Goal: Use online tool/utility

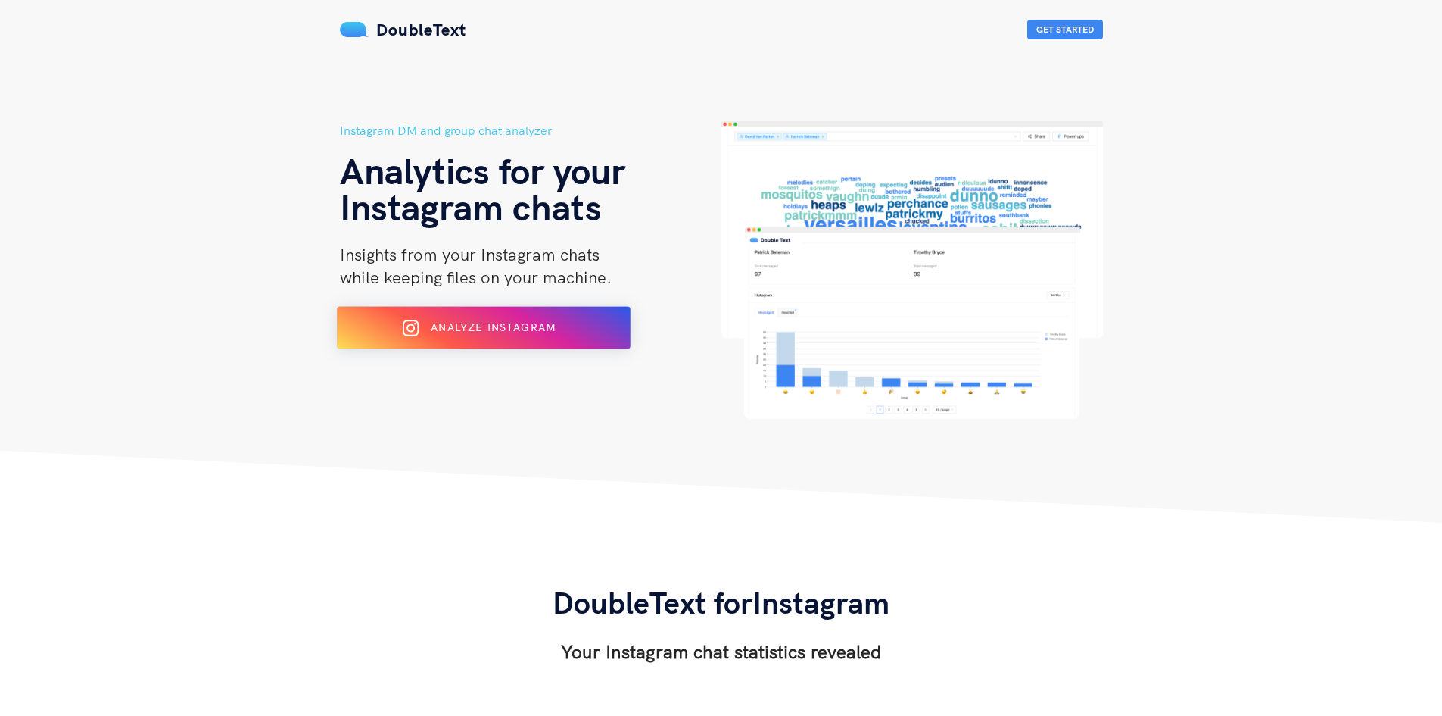
click at [560, 329] on div "Analyze Instagram" at bounding box center [482, 328] width 239 height 24
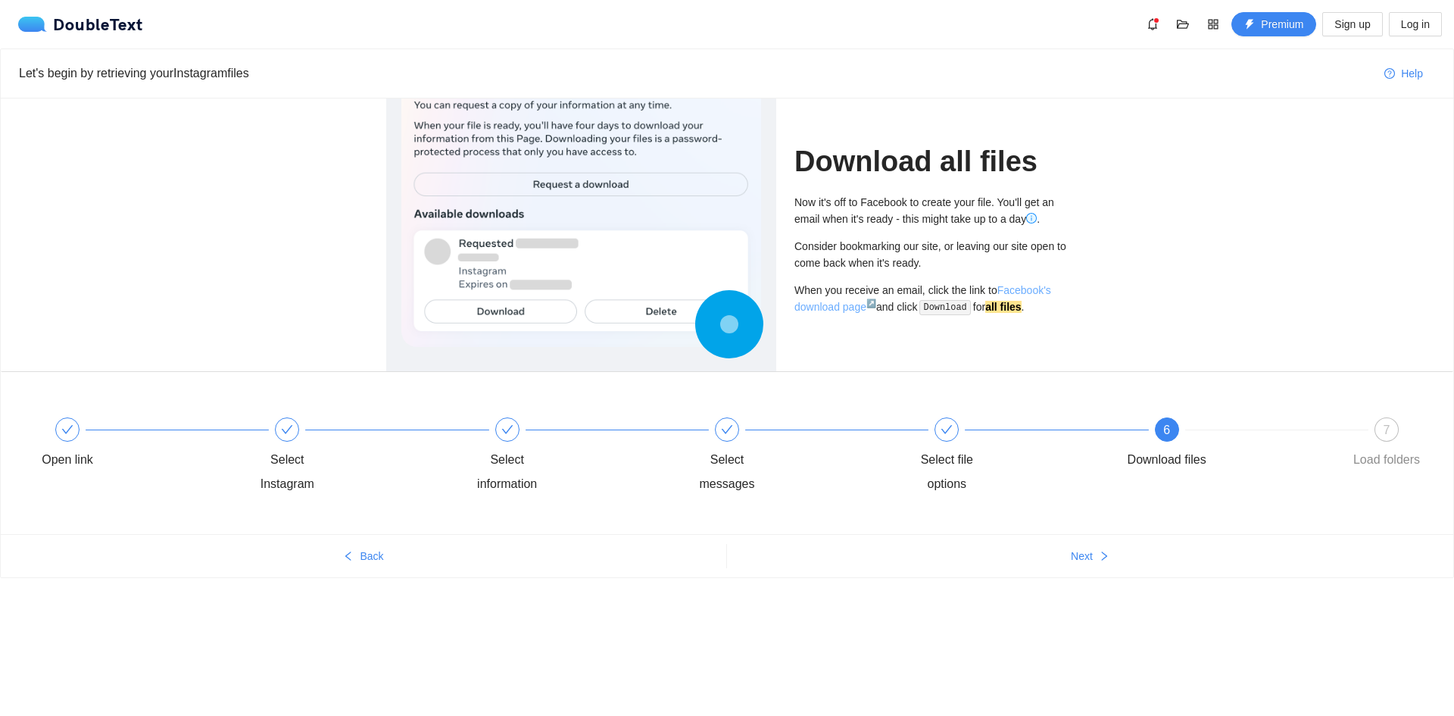
click at [1029, 284] on link "Facebook's download page ↗" at bounding box center [922, 298] width 257 height 29
click at [819, 306] on link "Facebook's download page ↗" at bounding box center [922, 298] width 257 height 29
click at [1166, 443] on div "6 Download files" at bounding box center [1233, 444] width 220 height 55
click at [1374, 430] on div "7" at bounding box center [1386, 429] width 24 height 24
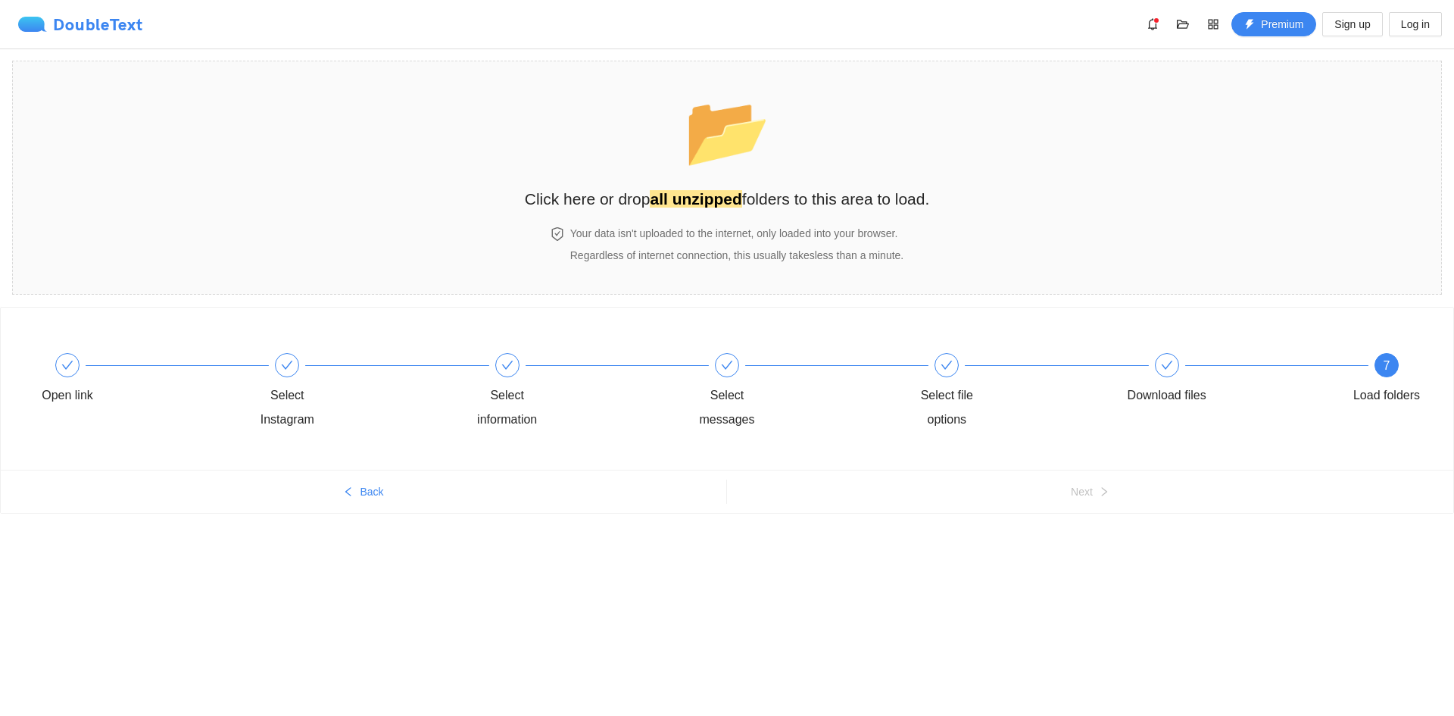
click at [64, 23] on div "DoubleText" at bounding box center [80, 24] width 125 height 15
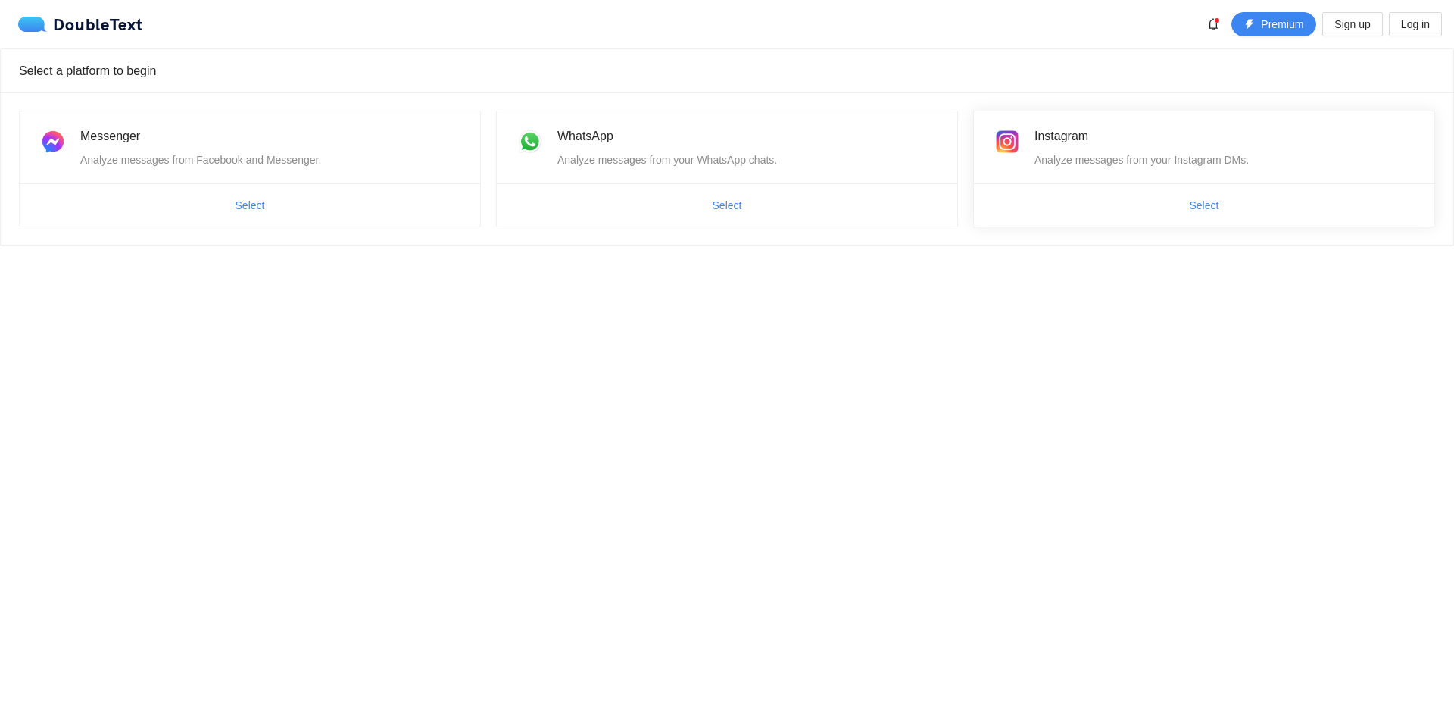
click at [1127, 178] on div "Instagram Analyze messages from your Instagram DMs." at bounding box center [1204, 147] width 460 height 72
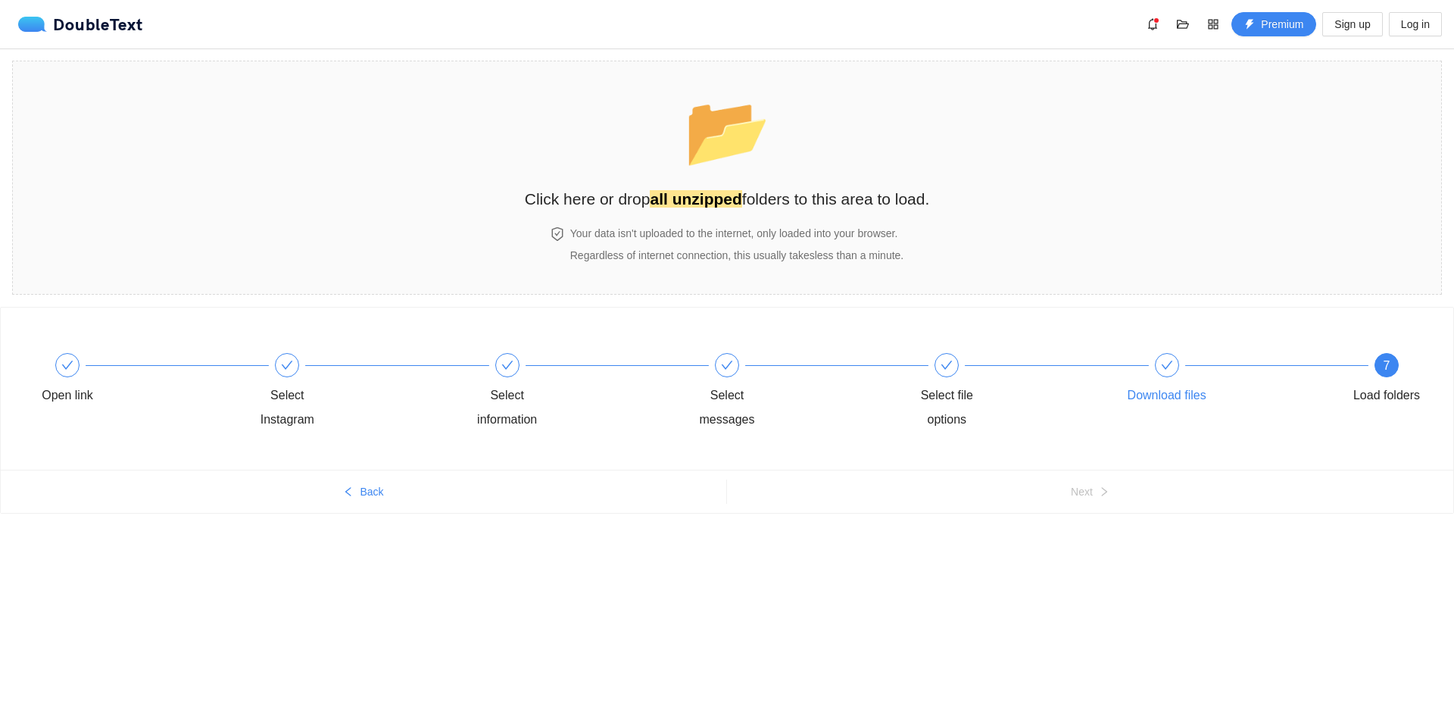
click at [1175, 367] on div at bounding box center [1277, 365] width 220 height 6
